Goal: Find specific page/section: Find specific page/section

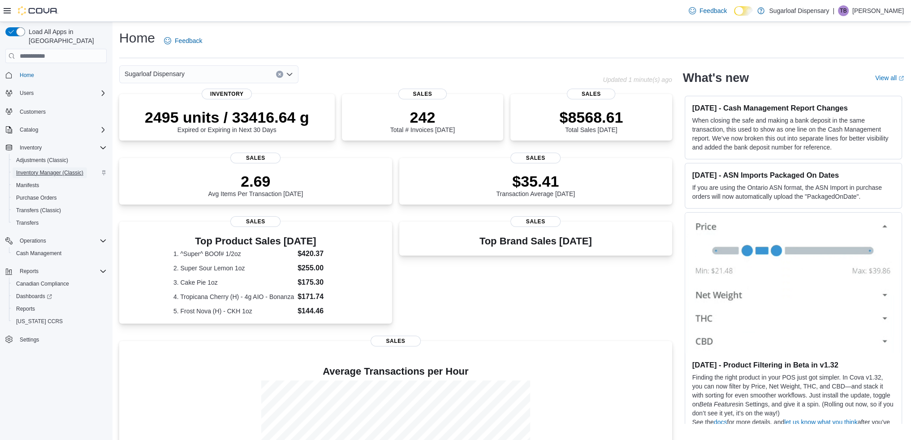
click at [56, 168] on span "Inventory Manager (Classic)" at bounding box center [49, 173] width 67 height 11
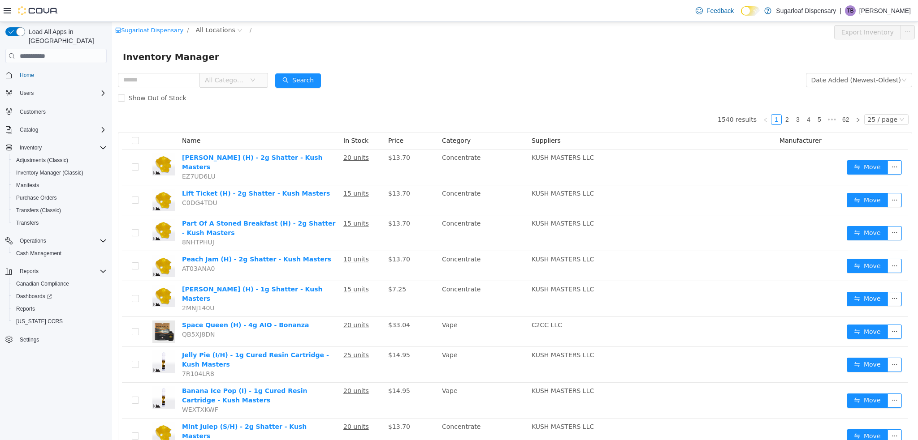
click at [419, 97] on div "Show Out of Stock" at bounding box center [515, 98] width 794 height 18
